Goal: Information Seeking & Learning: Learn about a topic

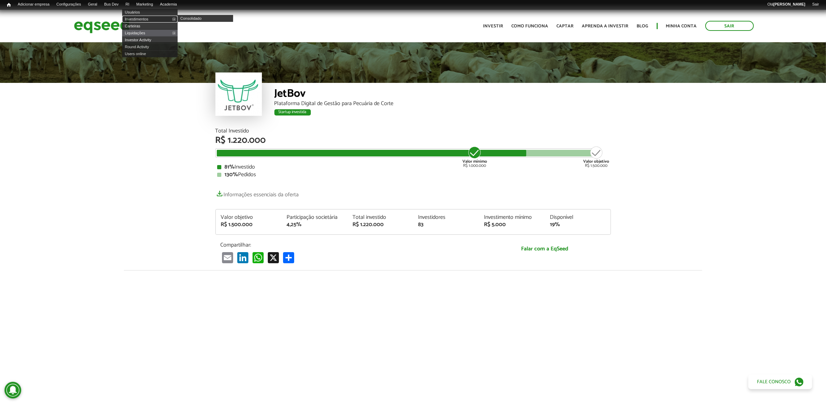
click at [145, 17] on link "Investimentos" at bounding box center [149, 19] width 55 height 7
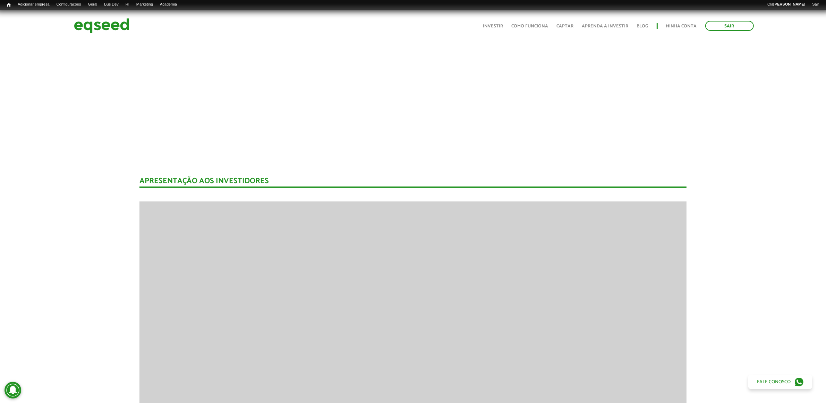
scroll to position [867, 0]
click at [118, 11] on link "Rodadas" at bounding box center [128, 12] width 55 height 7
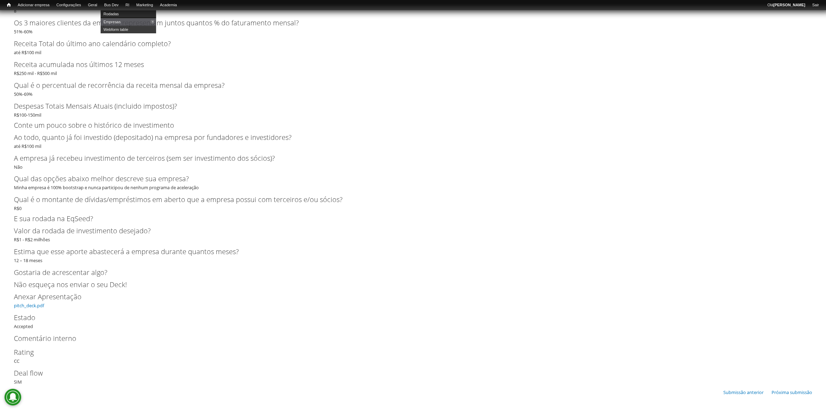
click at [123, 11] on link "Rodadas" at bounding box center [128, 14] width 55 height 8
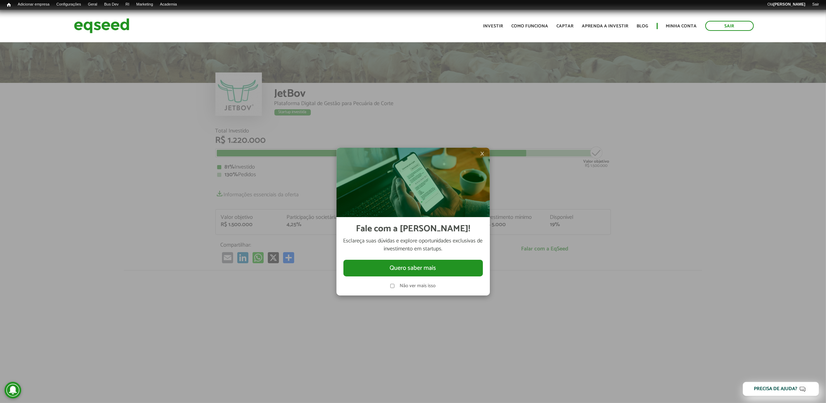
click at [484, 155] on span "×" at bounding box center [482, 153] width 4 height 8
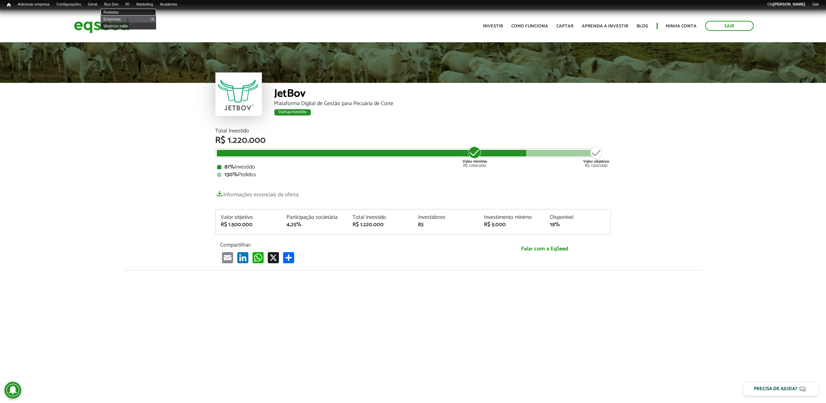
click at [118, 10] on link "Rodadas" at bounding box center [128, 12] width 55 height 7
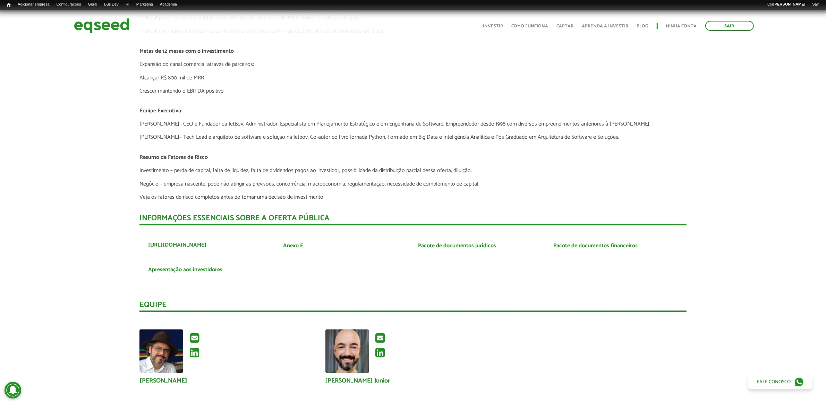
scroll to position [1561, 0]
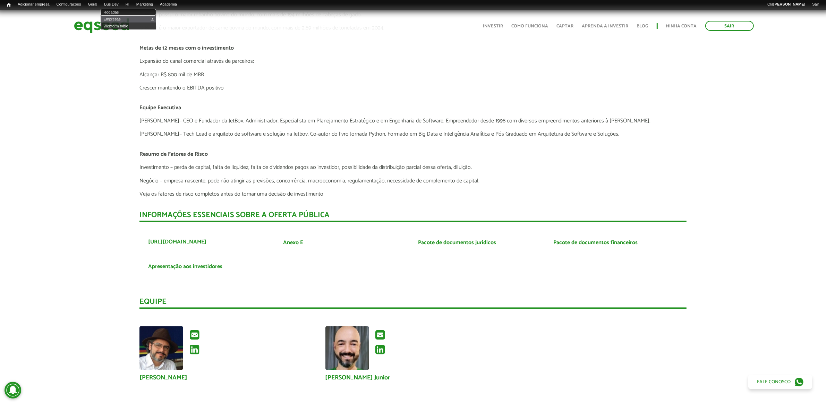
click at [117, 11] on link "Rodadas" at bounding box center [128, 12] width 55 height 7
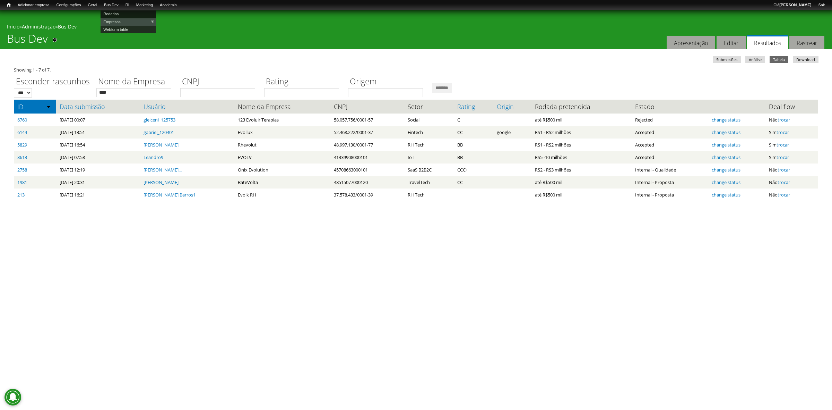
click at [123, 14] on link "Rodadas" at bounding box center [128, 14] width 55 height 8
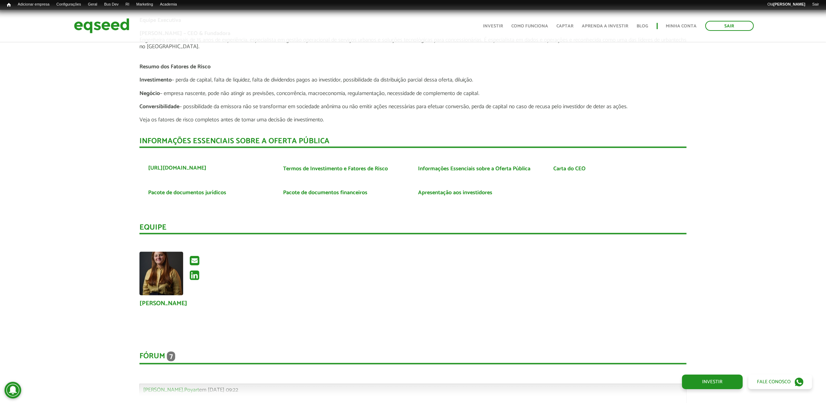
scroll to position [1301, 0]
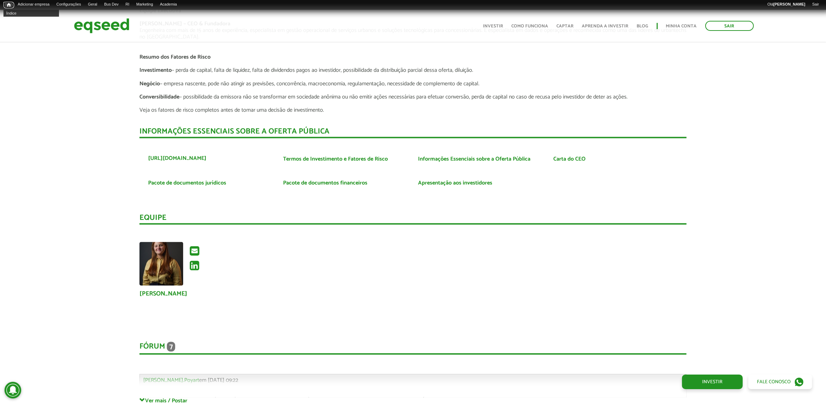
click at [9, 2] on link "Início" at bounding box center [8, 5] width 11 height 7
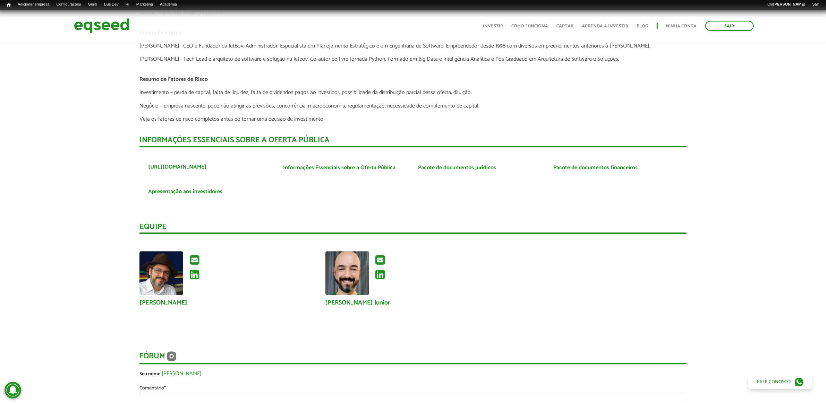
scroll to position [1734, 0]
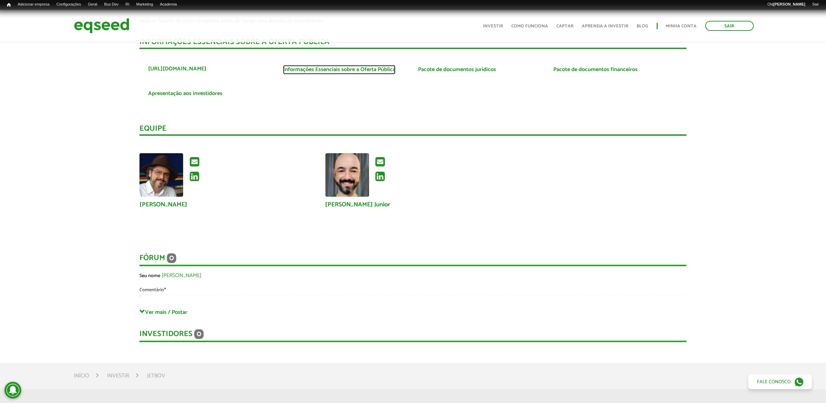
click at [385, 67] on link "Informações Essenciais sobre a Oferta Pública" at bounding box center [339, 70] width 112 height 6
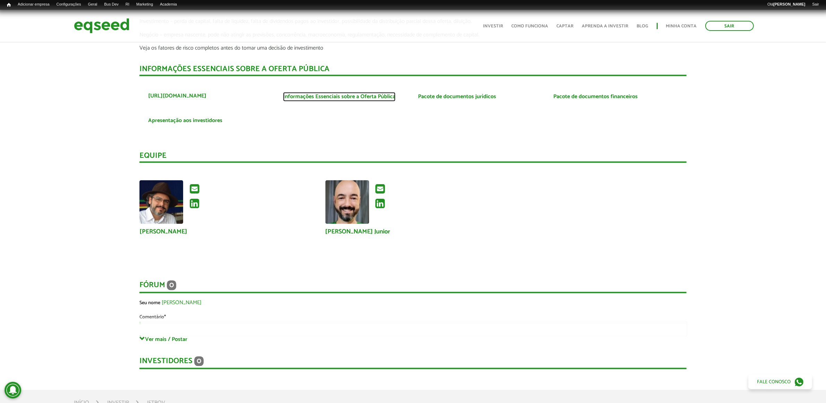
scroll to position [1647, 0]
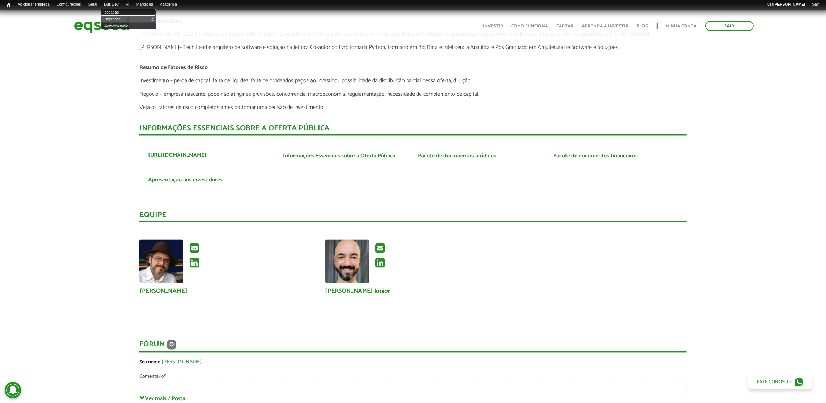
click at [121, 9] on link "Rodadas" at bounding box center [128, 12] width 55 height 7
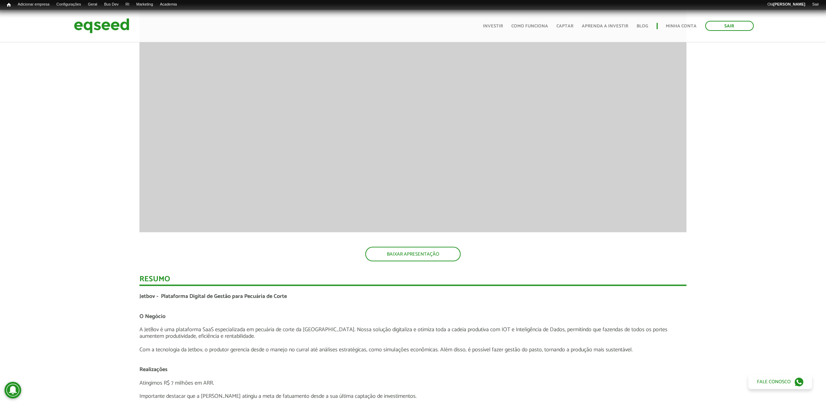
scroll to position [867, 0]
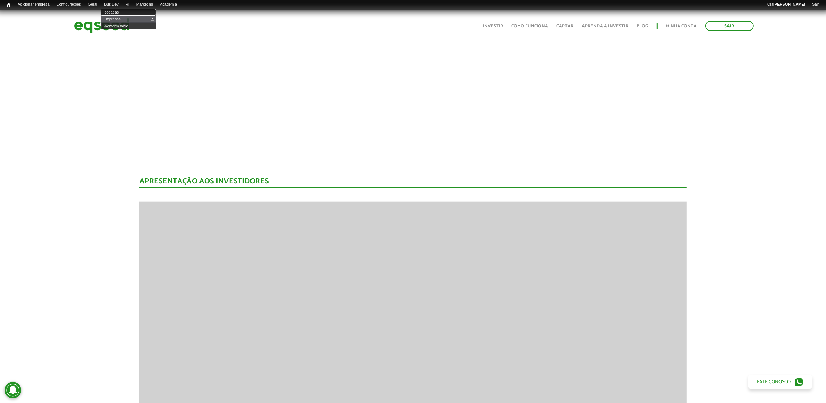
click at [127, 9] on link "Rodadas" at bounding box center [128, 12] width 55 height 7
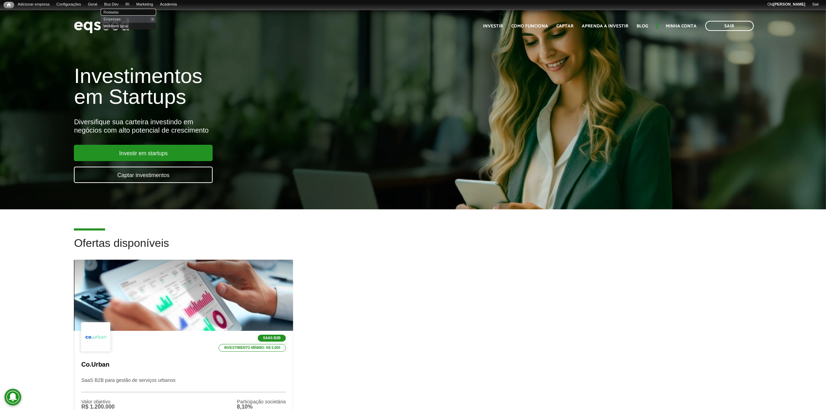
click at [120, 9] on link "Rodadas" at bounding box center [128, 12] width 55 height 7
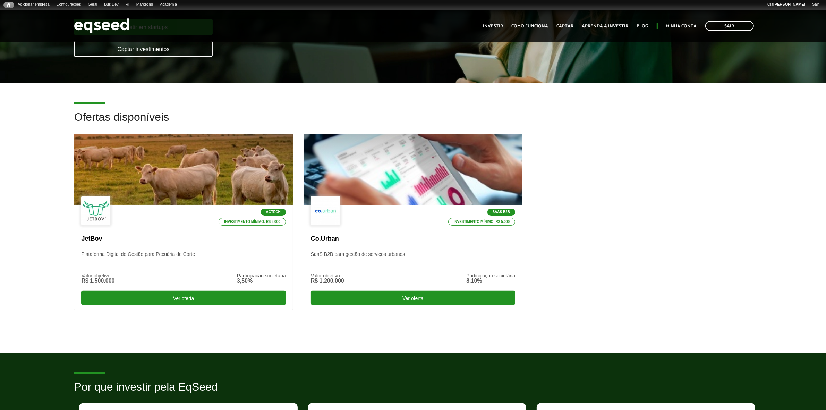
scroll to position [130, 0]
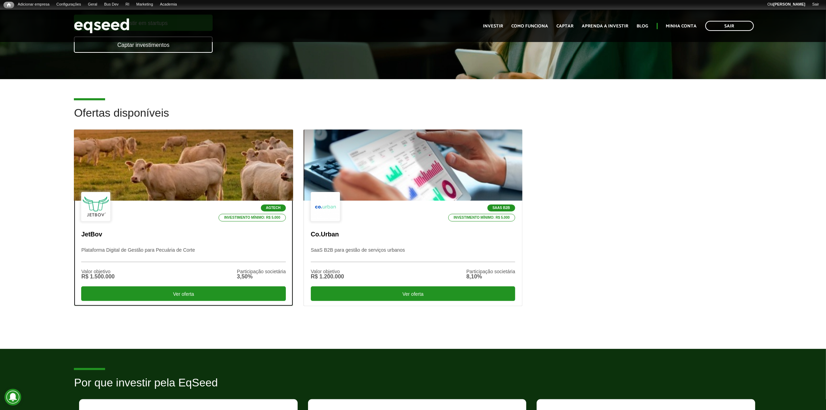
click at [185, 214] on div "Agtech Investimento mínimo: R$ 5.000" at bounding box center [183, 207] width 204 height 30
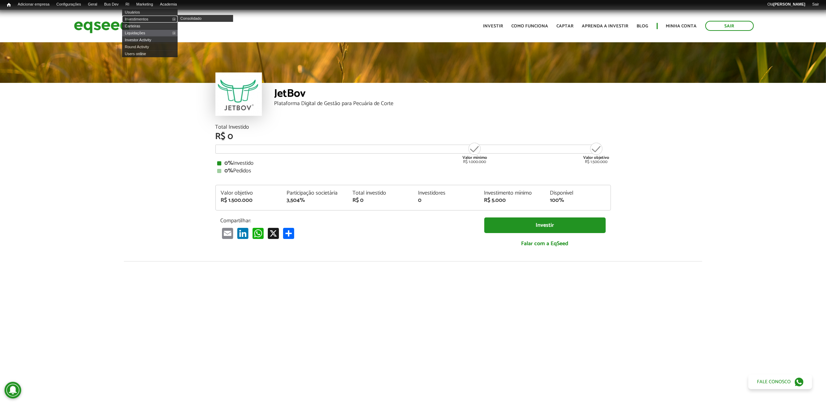
click at [148, 16] on link "Investimentos" at bounding box center [149, 19] width 55 height 7
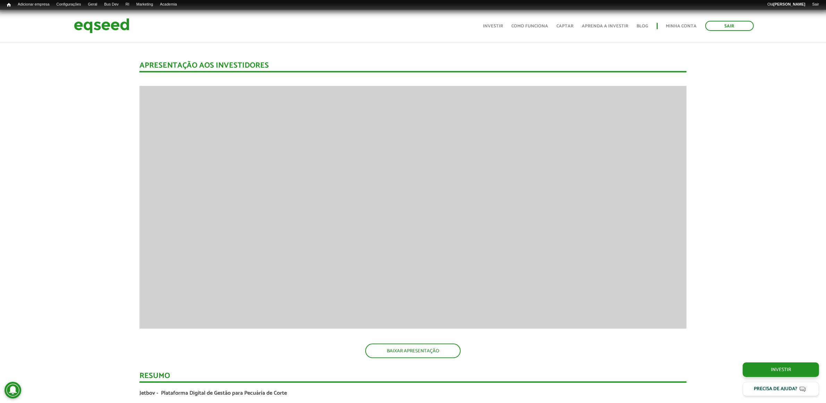
scroll to position [997, 0]
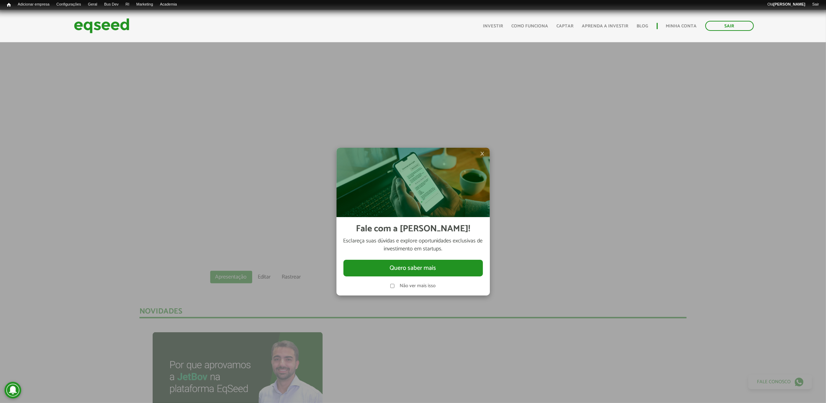
scroll to position [260, 0]
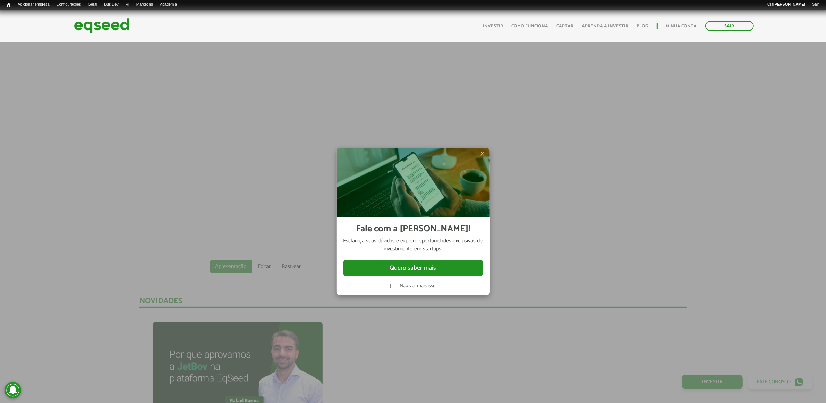
click at [482, 153] on span "×" at bounding box center [482, 153] width 4 height 8
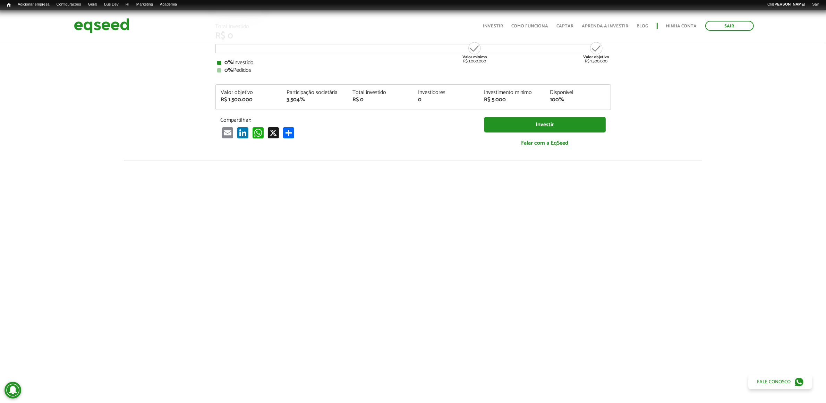
scroll to position [87, 0]
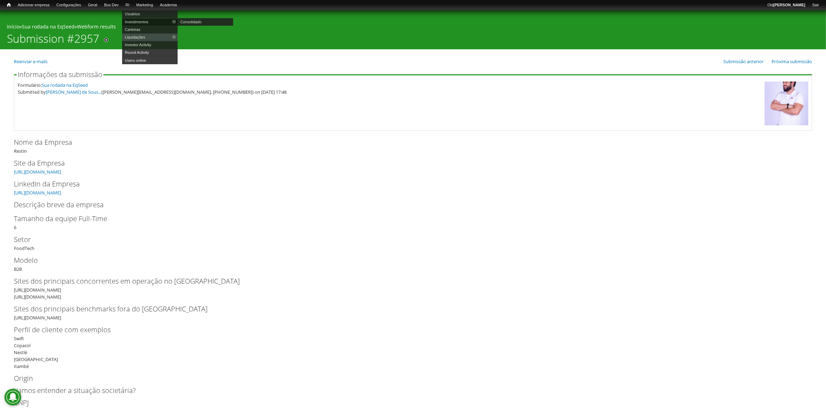
click at [139, 19] on link "Investimentos" at bounding box center [149, 22] width 55 height 8
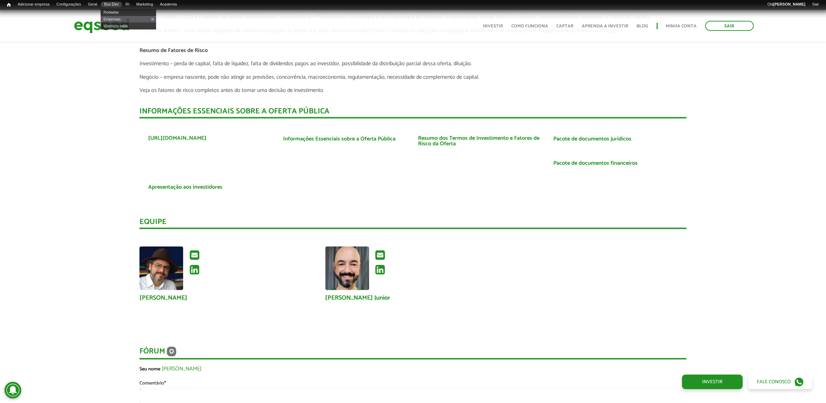
scroll to position [836, 0]
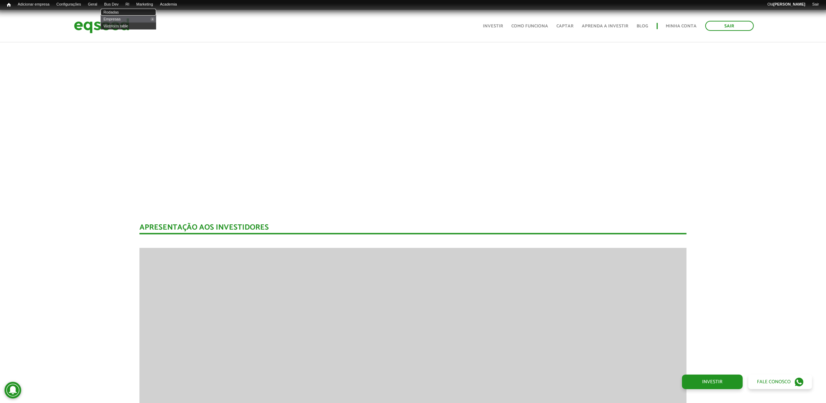
click at [122, 10] on link "Rodadas" at bounding box center [128, 12] width 55 height 7
